Goal: Information Seeking & Learning: Learn about a topic

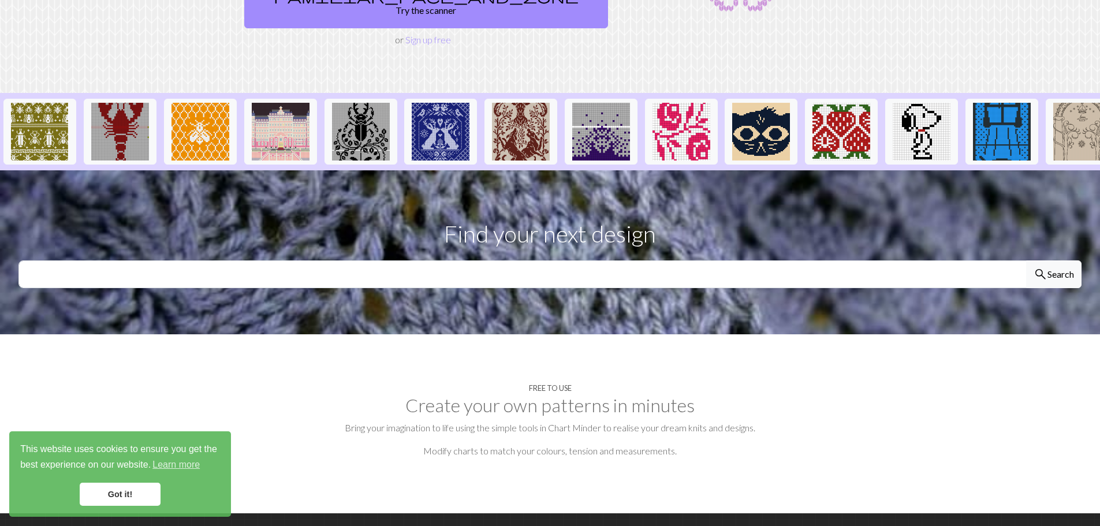
scroll to position [115, 0]
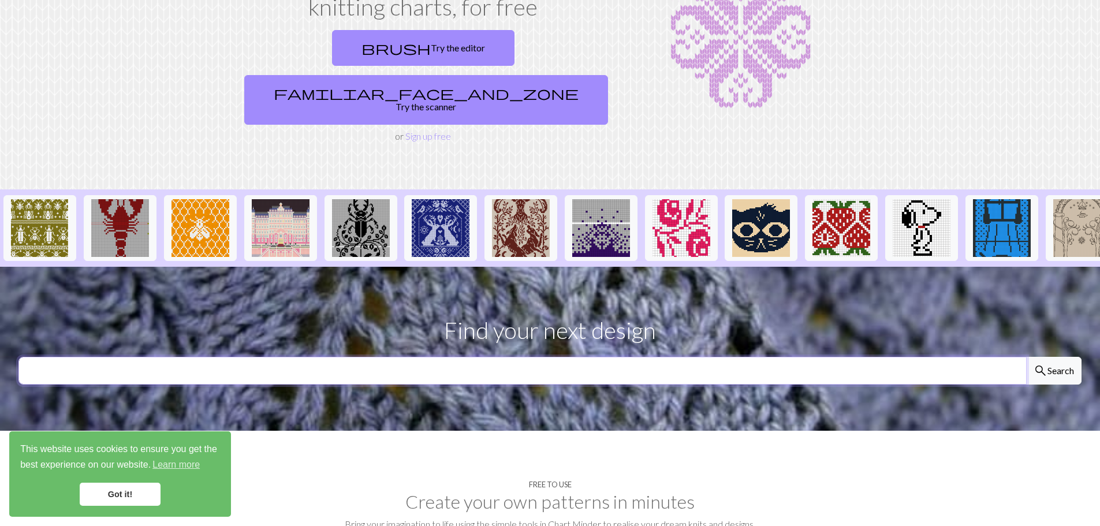
click at [479, 357] on input "text" at bounding box center [522, 371] width 1008 height 28
type input "[PERSON_NAME]"
click at [1026, 357] on button "search Search" at bounding box center [1053, 371] width 55 height 28
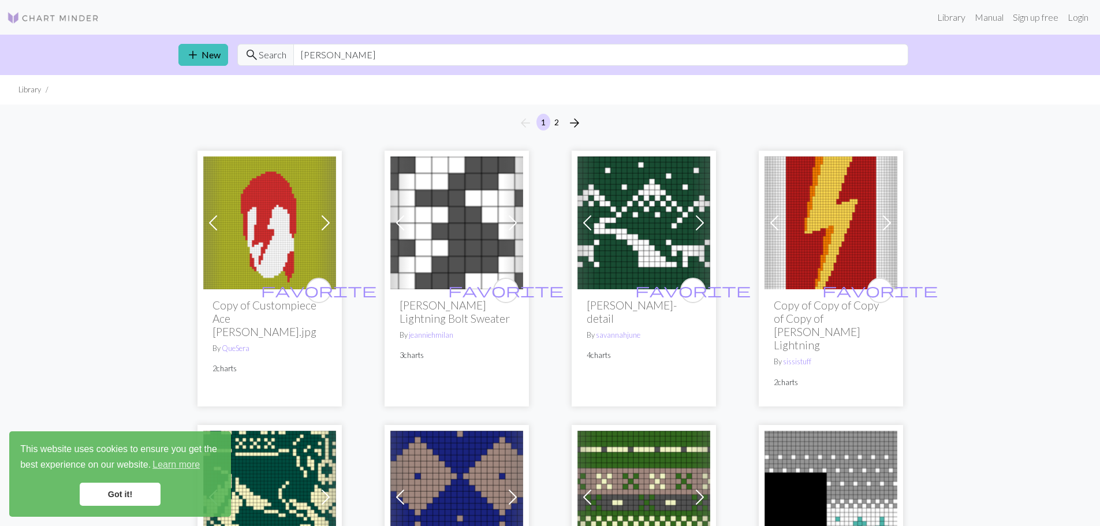
click at [465, 228] on img at bounding box center [456, 222] width 133 height 133
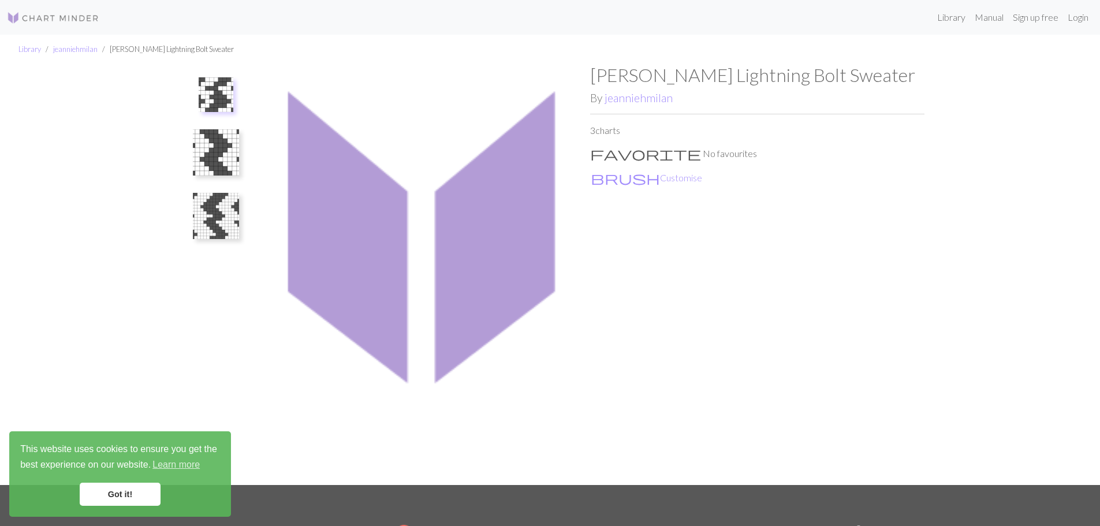
click at [224, 225] on img at bounding box center [216, 216] width 46 height 46
click at [218, 151] on img at bounding box center [216, 164] width 46 height 46
click at [227, 103] on img at bounding box center [216, 100] width 46 height 46
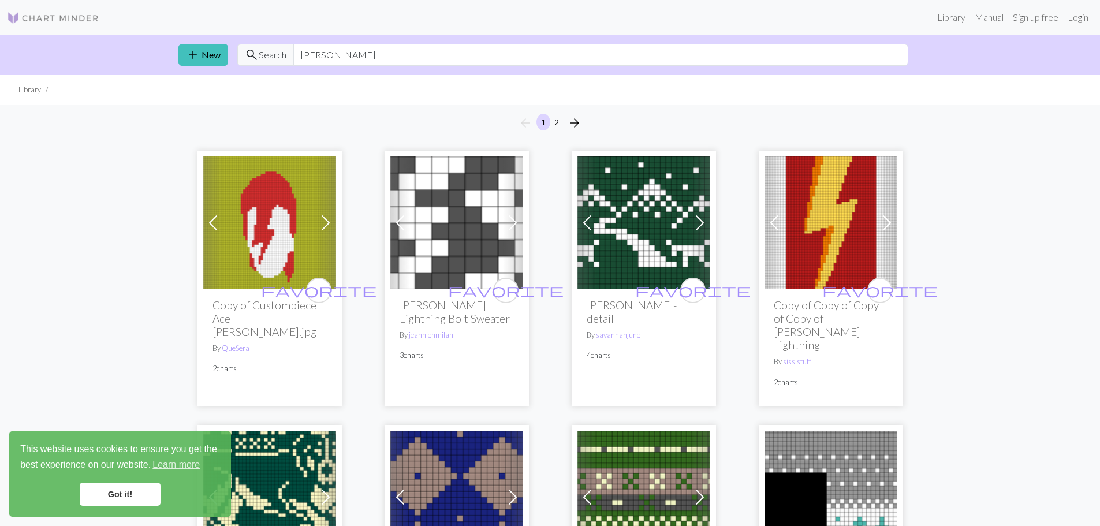
click at [817, 241] on img at bounding box center [830, 222] width 133 height 133
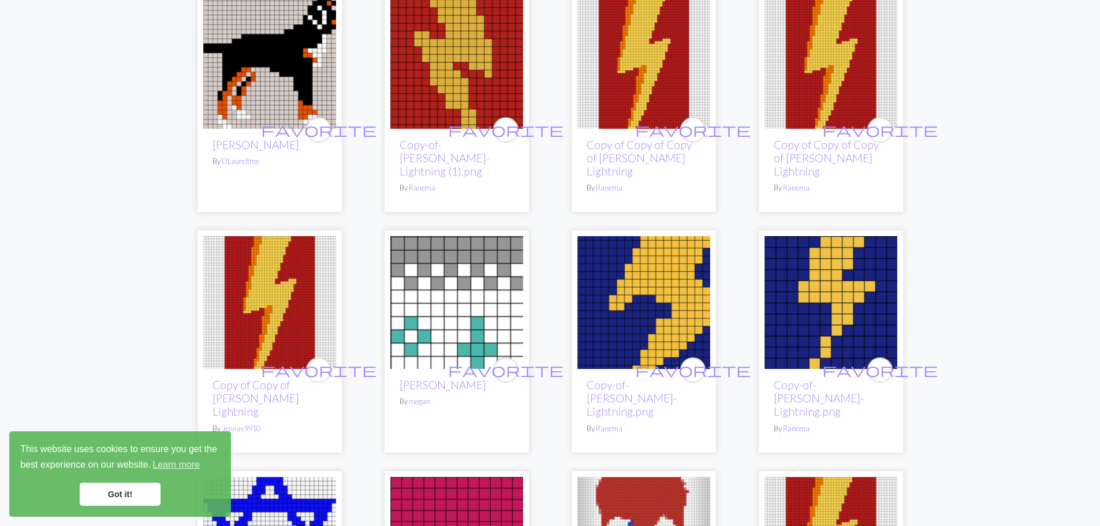
scroll to position [981, 0]
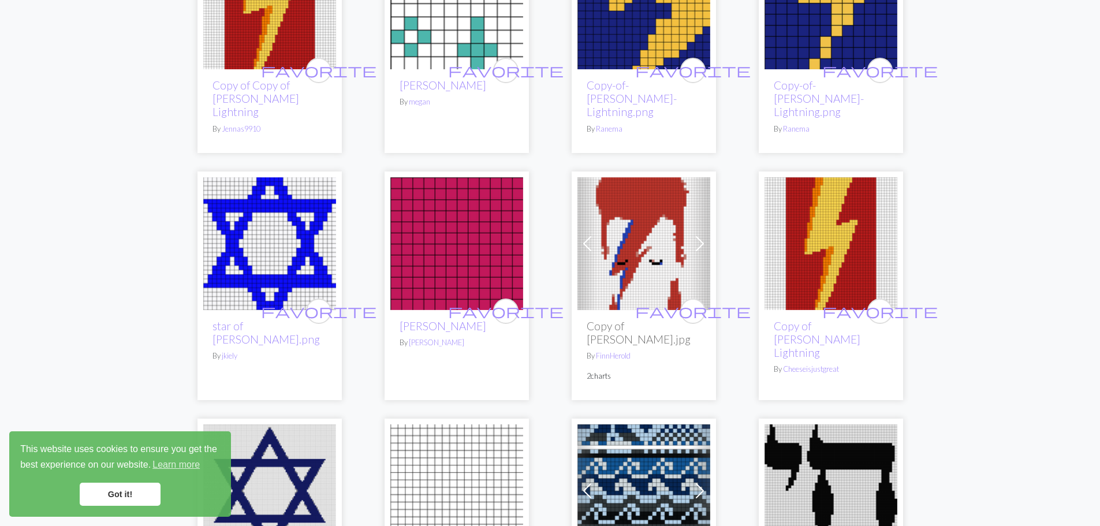
click at [648, 244] on img at bounding box center [643, 243] width 133 height 133
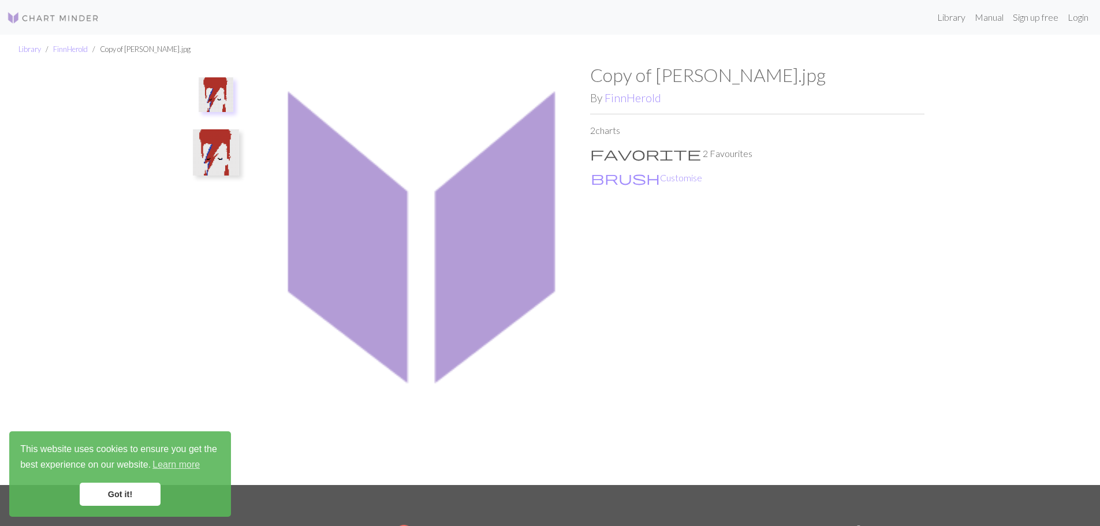
click at [222, 100] on img at bounding box center [216, 94] width 35 height 35
click at [221, 146] on img at bounding box center [216, 152] width 46 height 46
click at [634, 173] on button "brush Customise" at bounding box center [646, 177] width 113 height 15
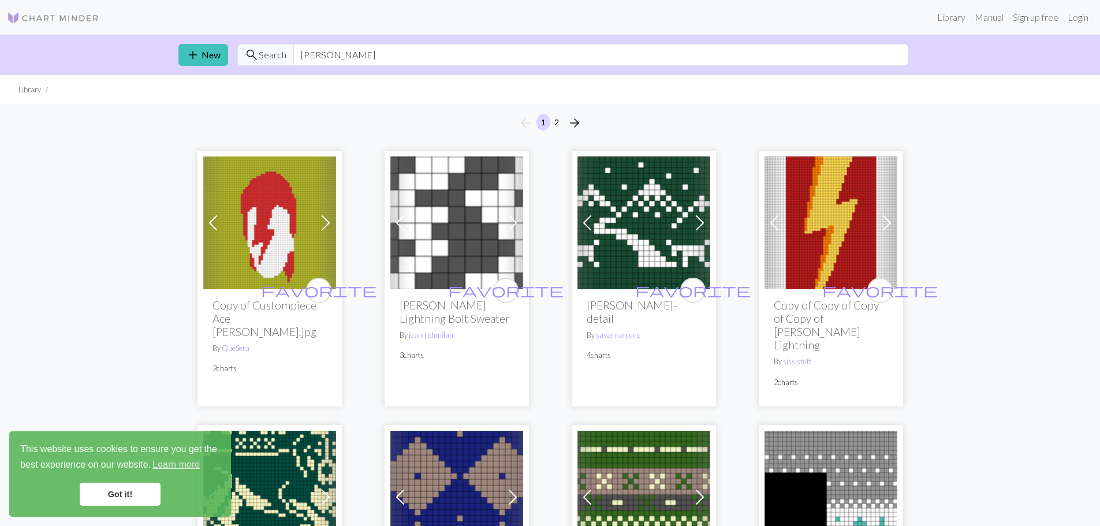
click at [647, 239] on img at bounding box center [643, 222] width 133 height 133
click at [555, 117] on button "2" at bounding box center [557, 122] width 14 height 17
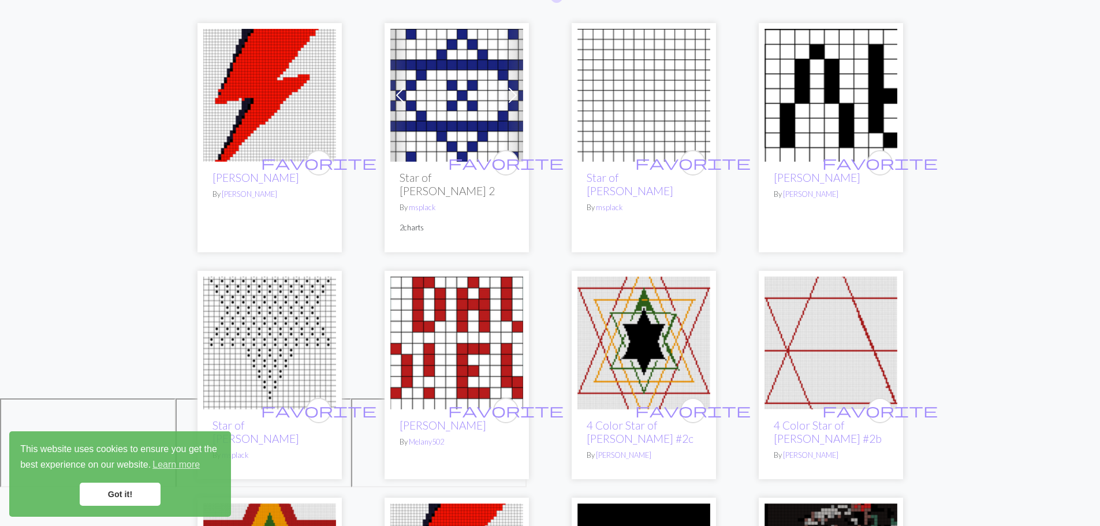
scroll to position [115, 0]
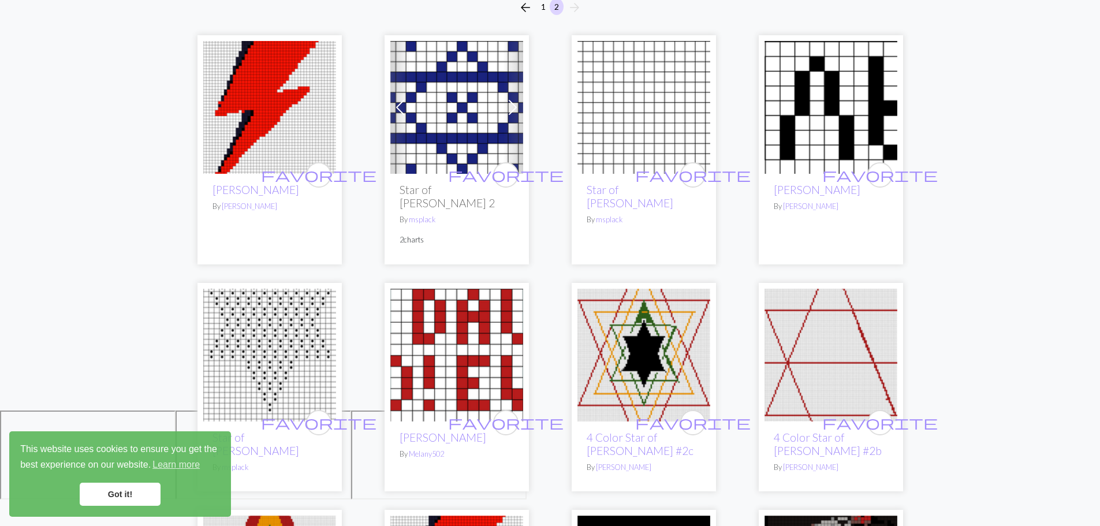
click at [219, 142] on img at bounding box center [269, 107] width 133 height 133
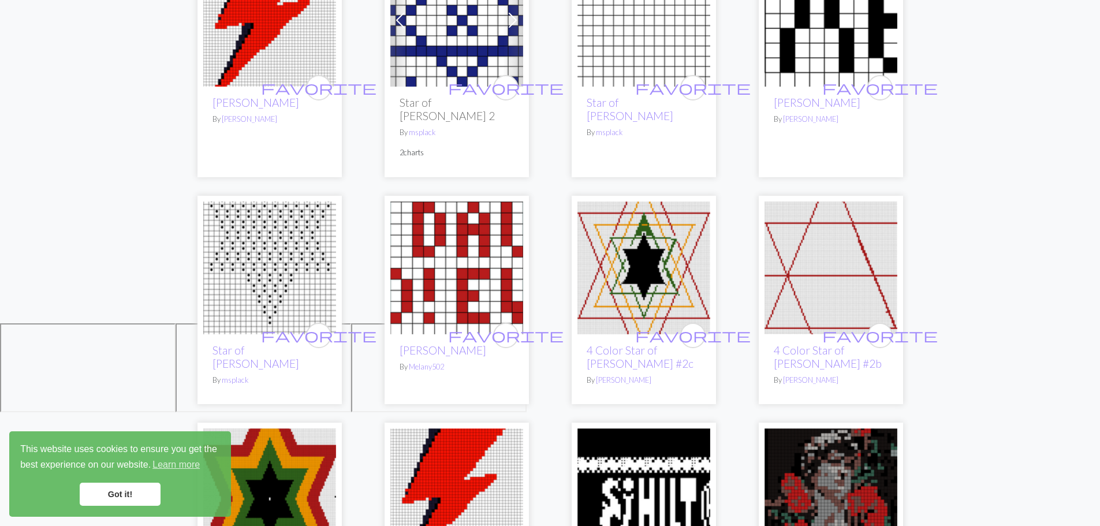
scroll to position [289, 0]
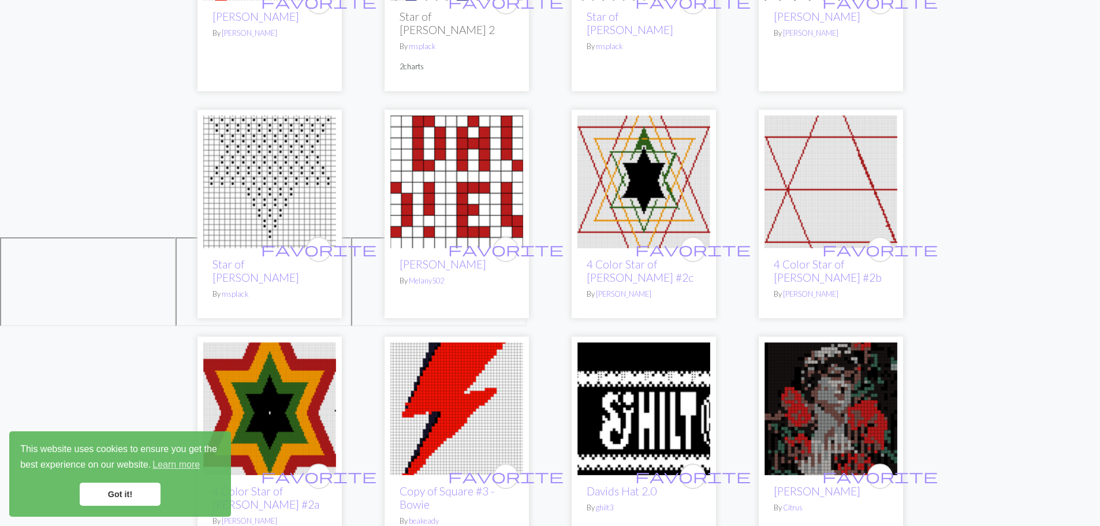
click at [428, 375] on img at bounding box center [456, 408] width 133 height 133
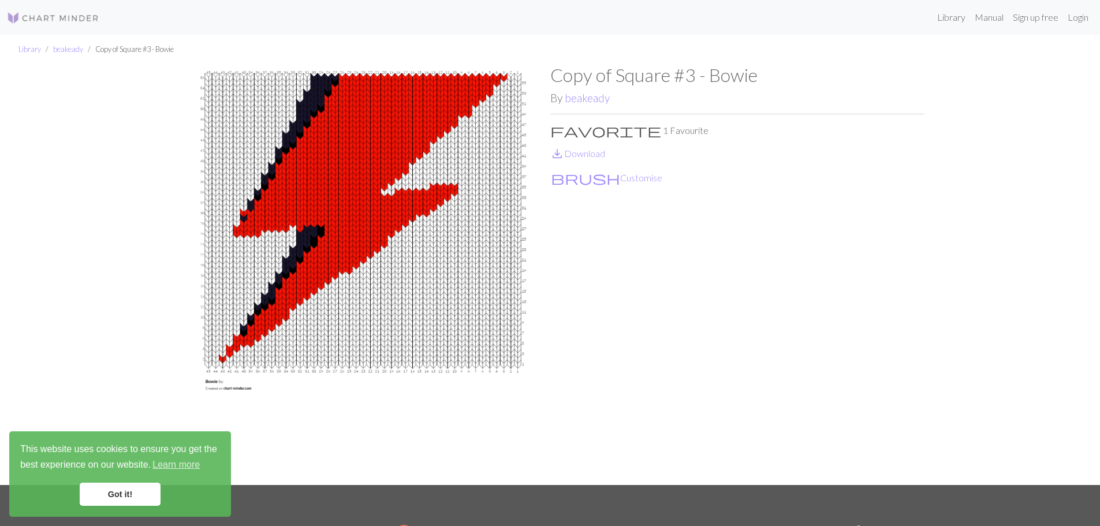
click at [381, 239] on img at bounding box center [363, 274] width 374 height 421
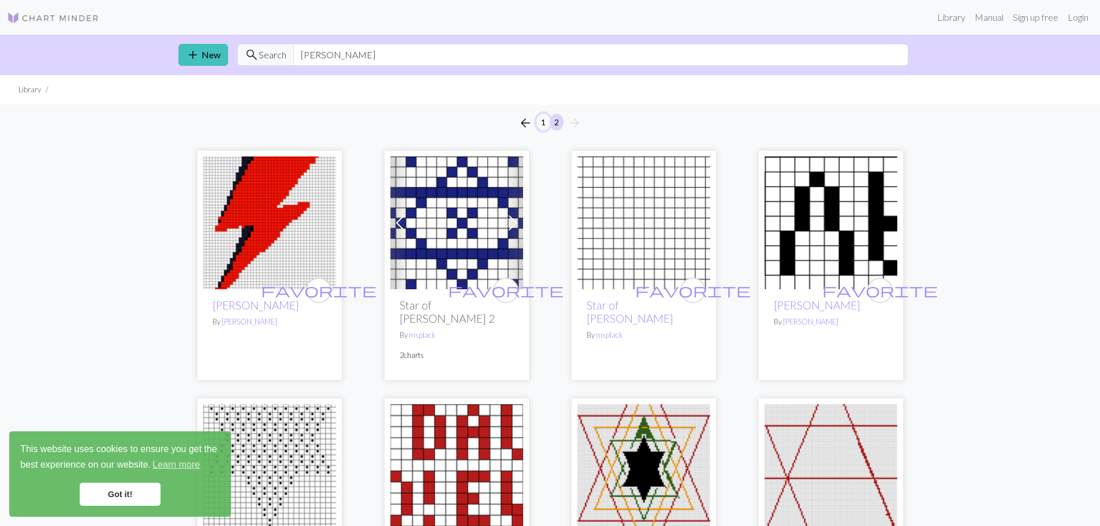
click at [542, 124] on button "1" at bounding box center [543, 122] width 14 height 17
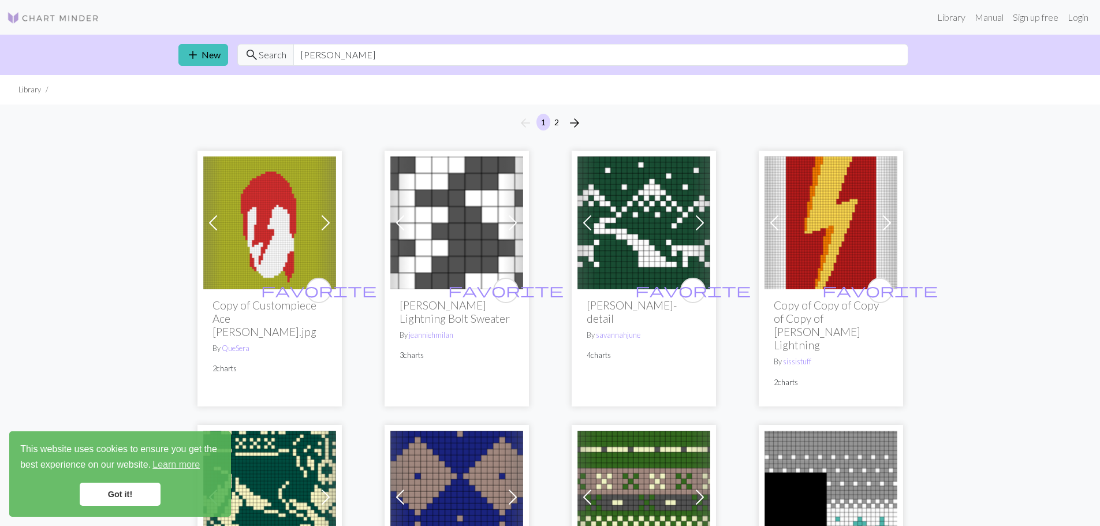
click at [253, 232] on img at bounding box center [269, 222] width 133 height 133
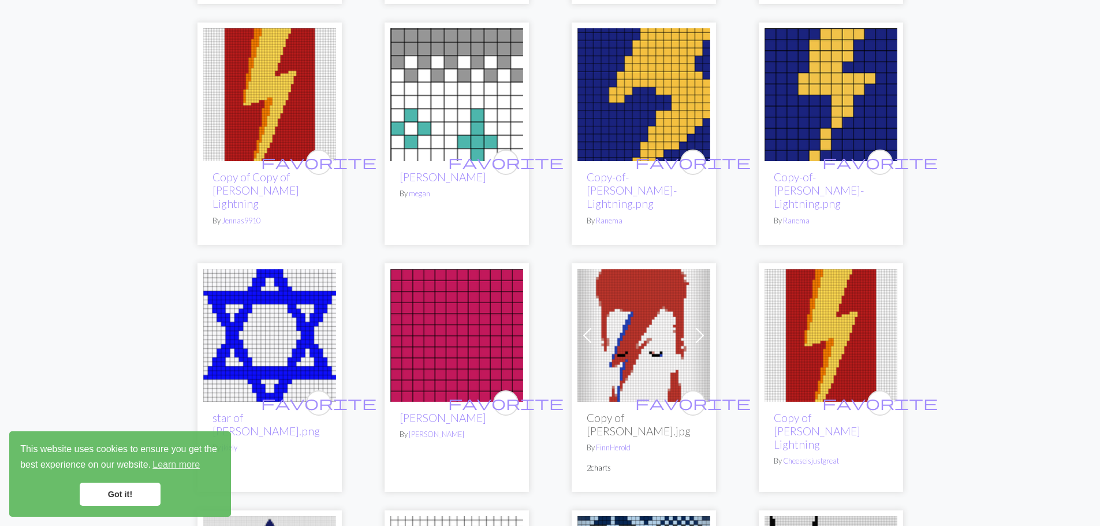
scroll to position [924, 0]
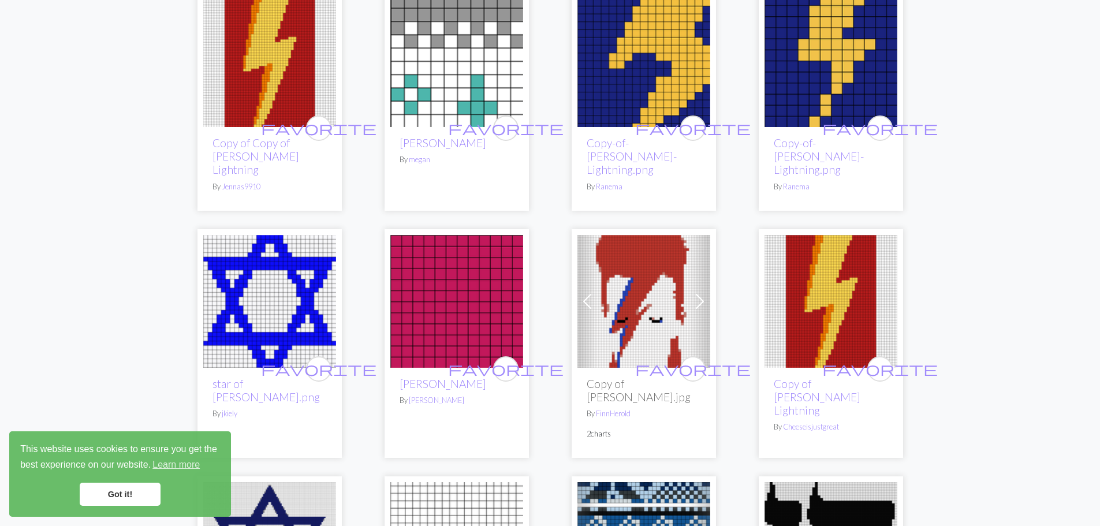
click at [675, 281] on img at bounding box center [643, 301] width 133 height 133
